Goal: Task Accomplishment & Management: Manage account settings

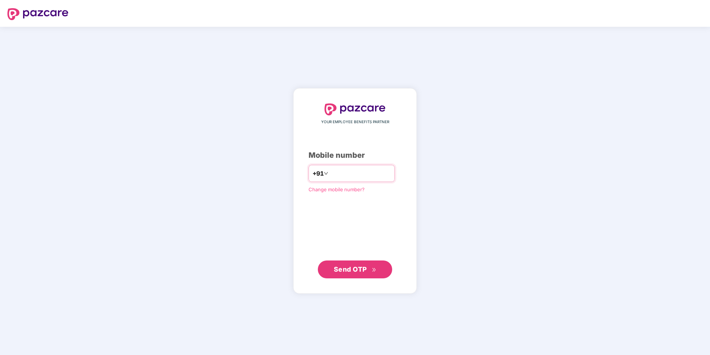
drag, startPoint x: 325, startPoint y: 174, endPoint x: 333, endPoint y: 177, distance: 8.2
click at [330, 174] on input "**********" at bounding box center [360, 173] width 61 height 12
type input "**********"
click at [359, 269] on span "Send OTP" at bounding box center [350, 269] width 33 height 8
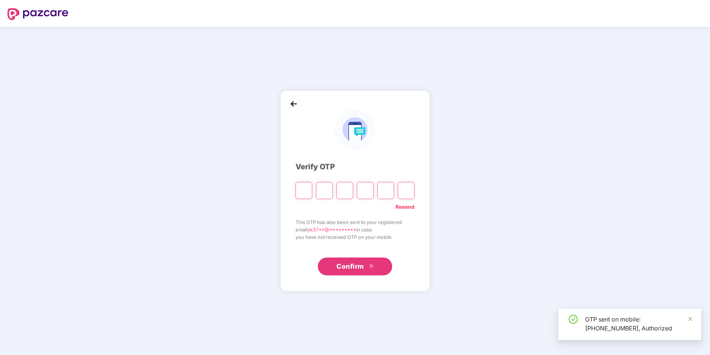
click at [298, 187] on input "Please enter verification code. Digit 1" at bounding box center [303, 190] width 17 height 17
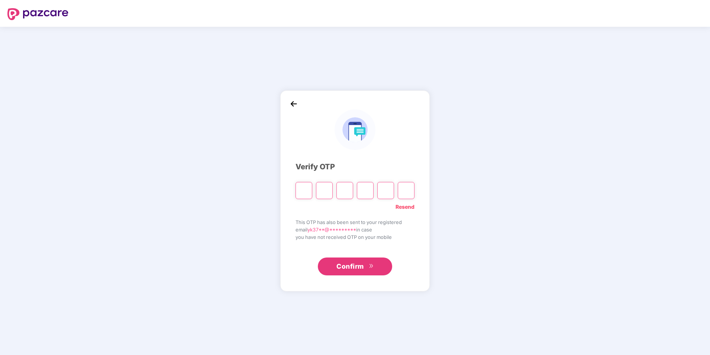
click at [302, 190] on input "Please enter verification code. Digit 1" at bounding box center [303, 190] width 17 height 17
type input "*"
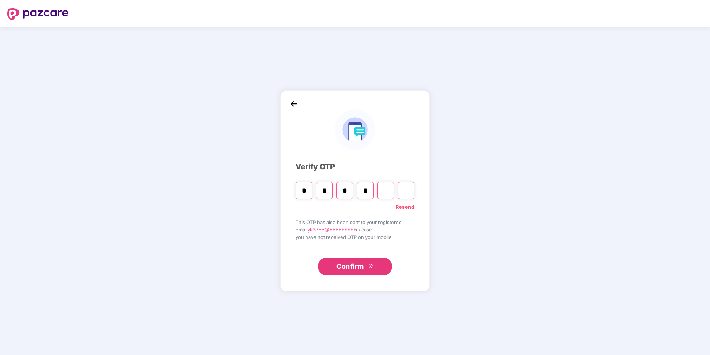
type input "*"
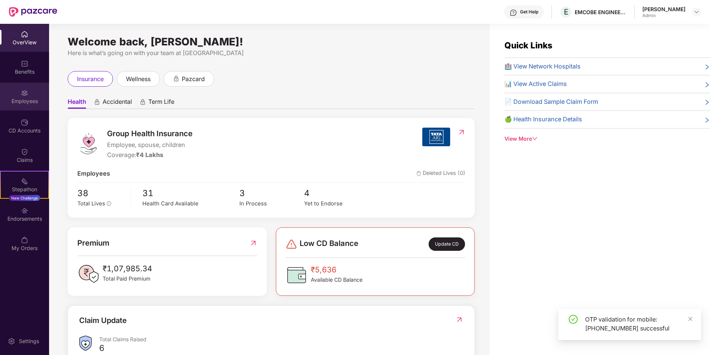
click at [36, 93] on div "Employees" at bounding box center [24, 97] width 49 height 28
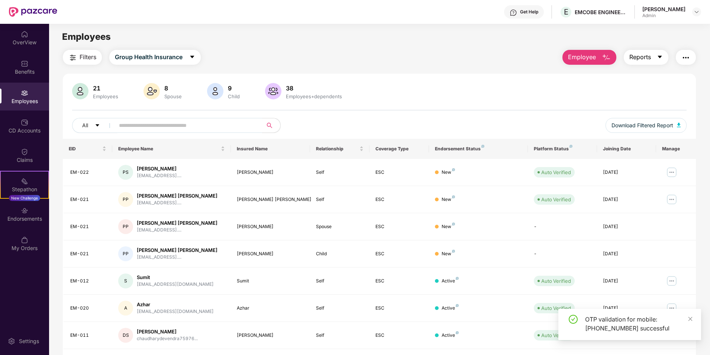
click at [633, 55] on span "Reports" at bounding box center [640, 56] width 22 height 9
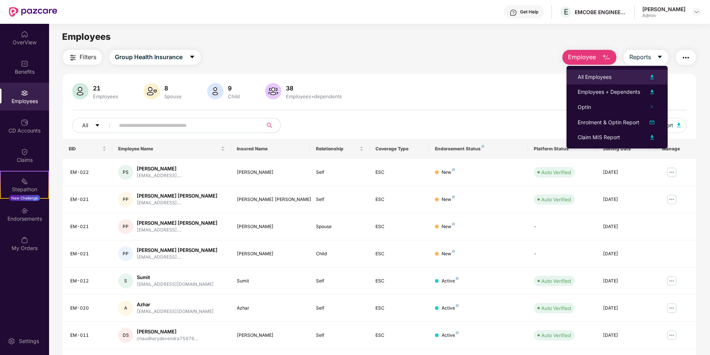
click at [593, 74] on div "All Employees" at bounding box center [595, 77] width 34 height 8
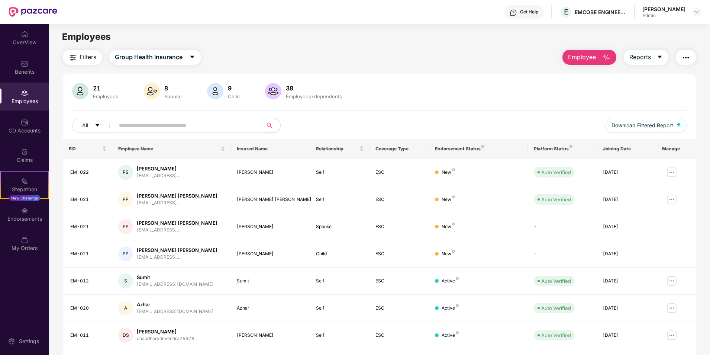
click at [610, 54] on button "Employee" at bounding box center [589, 57] width 54 height 15
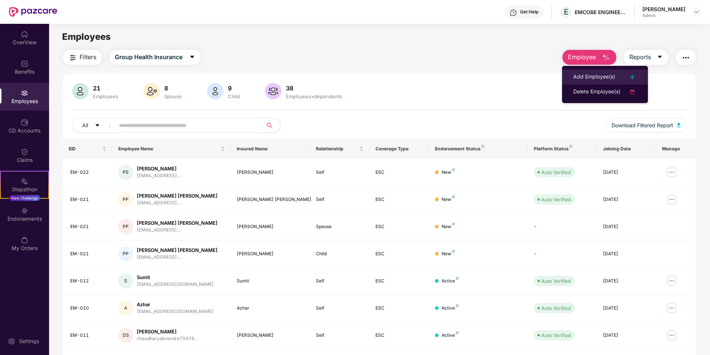
click at [597, 75] on div "Add Employee(s)" at bounding box center [594, 76] width 42 height 9
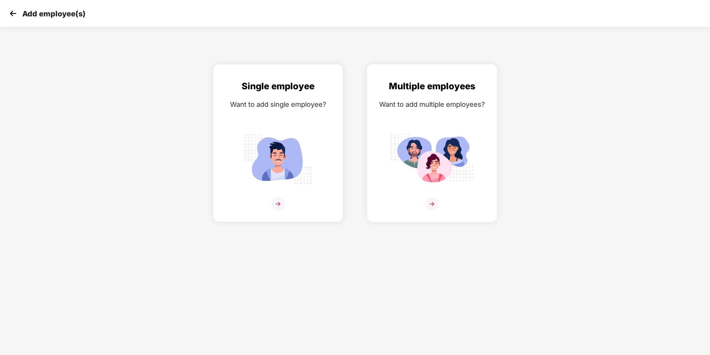
click at [464, 134] on img at bounding box center [431, 159] width 83 height 58
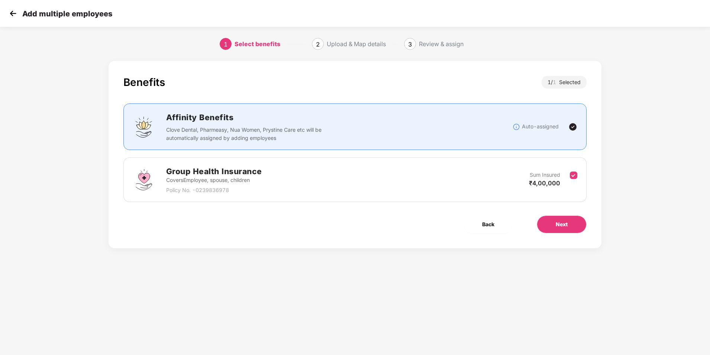
click at [17, 14] on img at bounding box center [12, 13] width 11 height 11
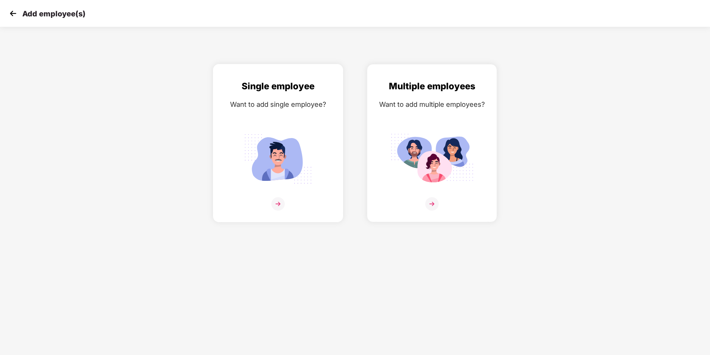
click at [298, 155] on img at bounding box center [277, 159] width 83 height 58
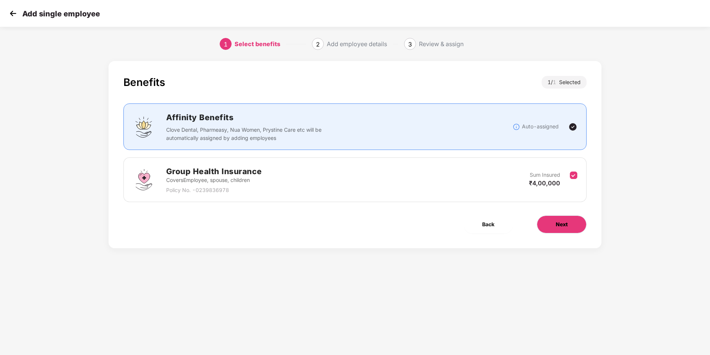
click at [578, 222] on button "Next" at bounding box center [562, 224] width 50 height 18
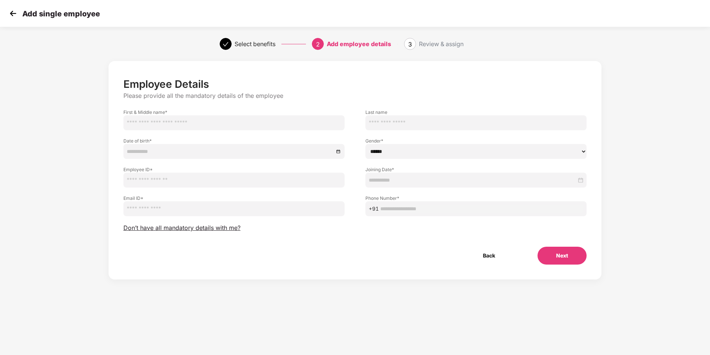
click at [7, 10] on img at bounding box center [12, 13] width 11 height 11
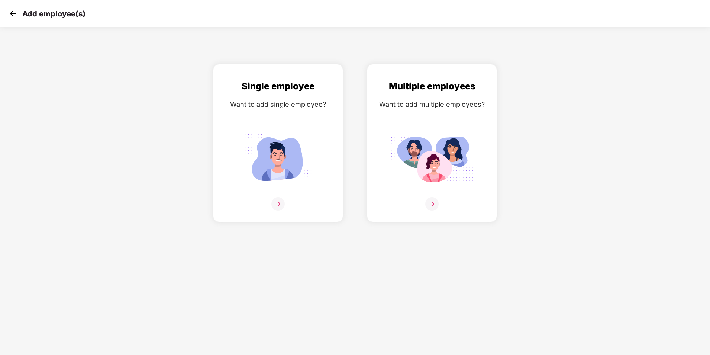
click at [7, 10] on img at bounding box center [12, 13] width 11 height 11
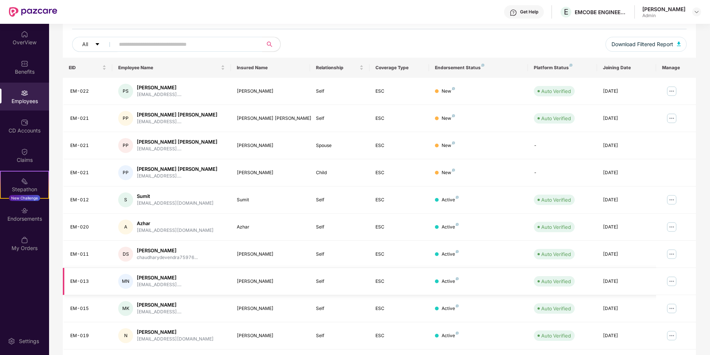
scroll to position [102, 0]
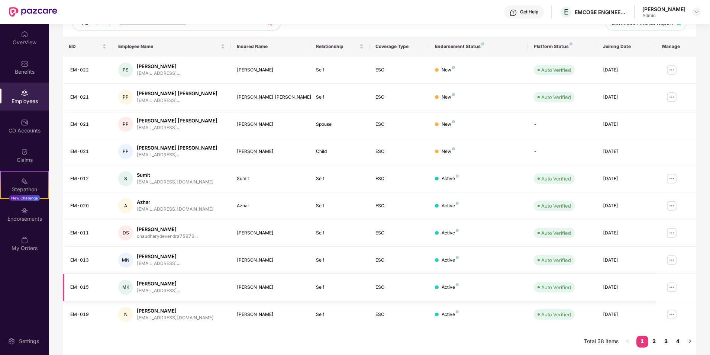
click at [623, 285] on div "10 May 2025" at bounding box center [627, 287] width 48 height 7
click at [687, 339] on button "button" at bounding box center [690, 341] width 12 height 12
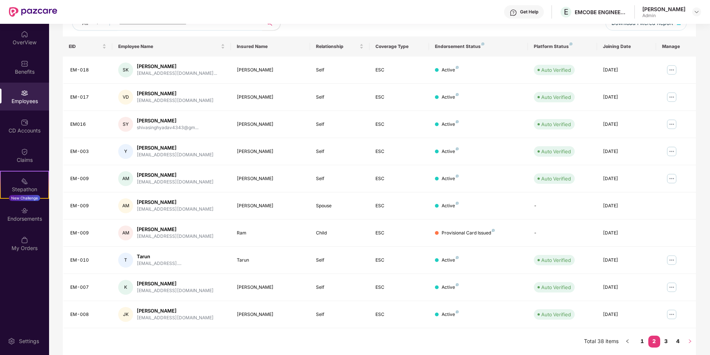
click at [686, 342] on button "button" at bounding box center [690, 341] width 12 height 12
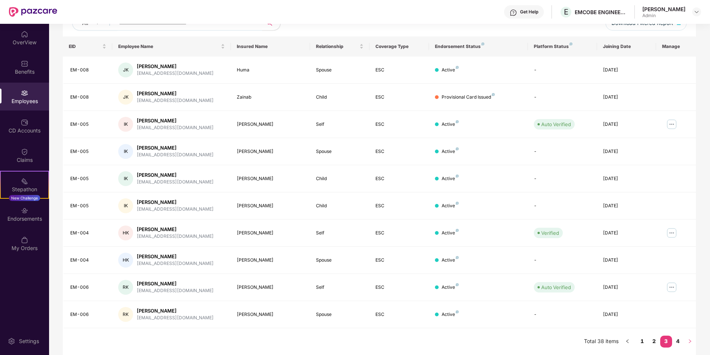
click at [688, 343] on icon "right" at bounding box center [690, 341] width 4 height 4
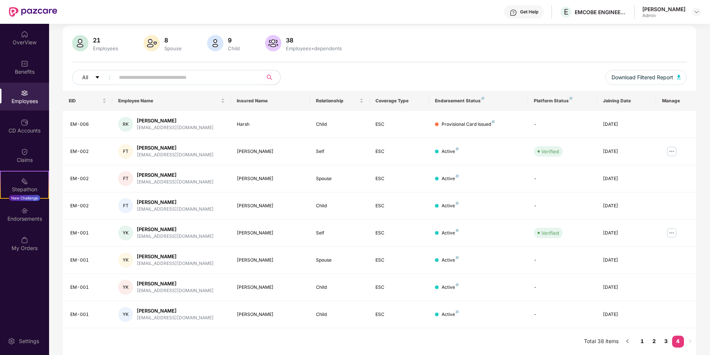
scroll to position [48, 0]
click at [639, 341] on link "1" at bounding box center [642, 340] width 12 height 11
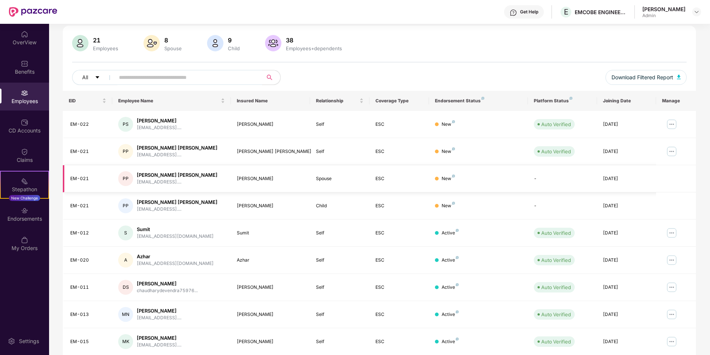
scroll to position [0, 0]
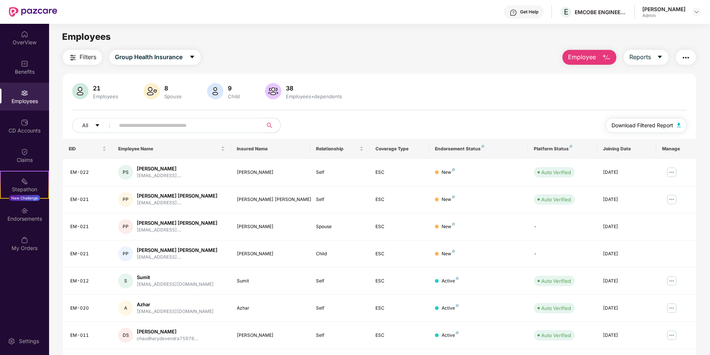
click at [663, 123] on span "Download Filtered Report" at bounding box center [642, 125] width 62 height 8
